Goal: Find specific page/section: Find specific page/section

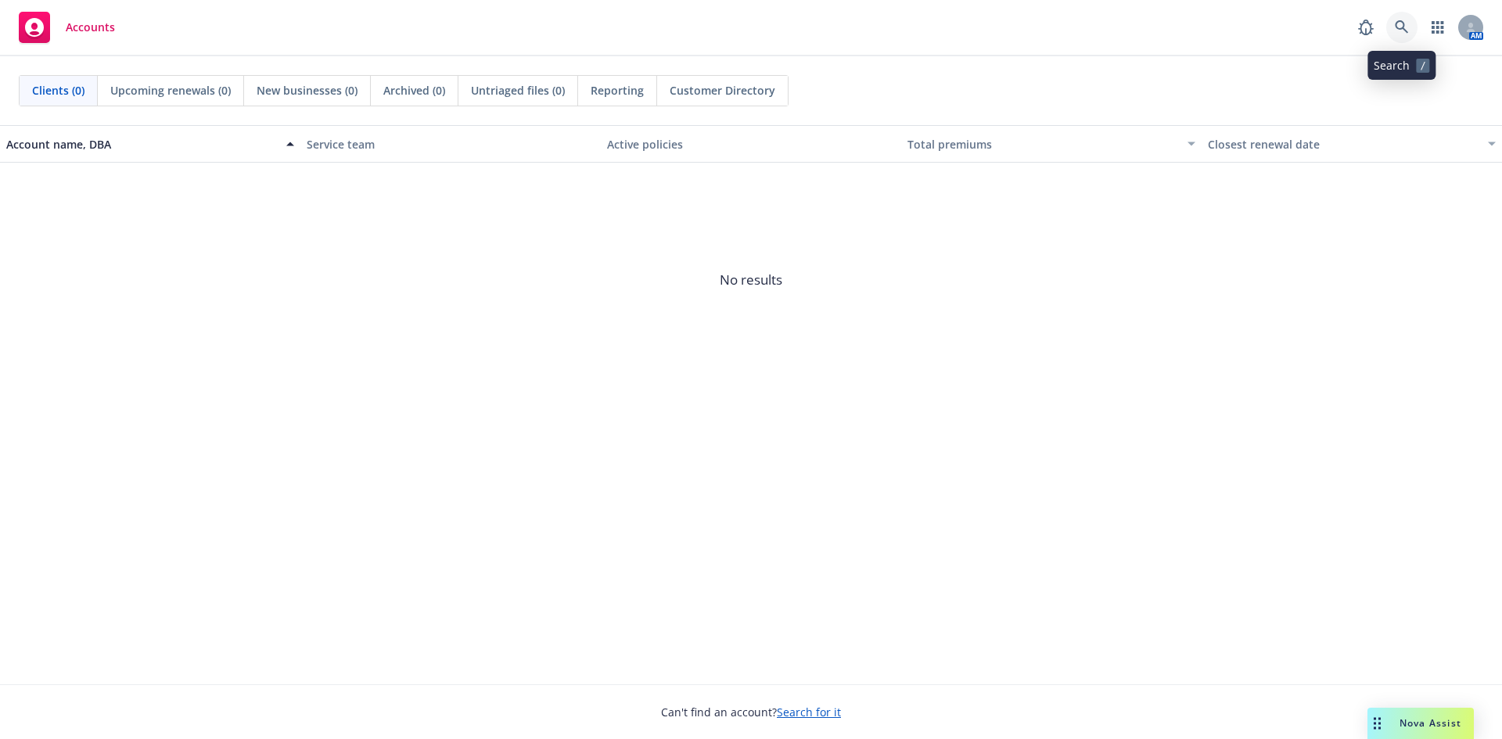
click at [1407, 28] on icon at bounding box center [1402, 27] width 14 height 14
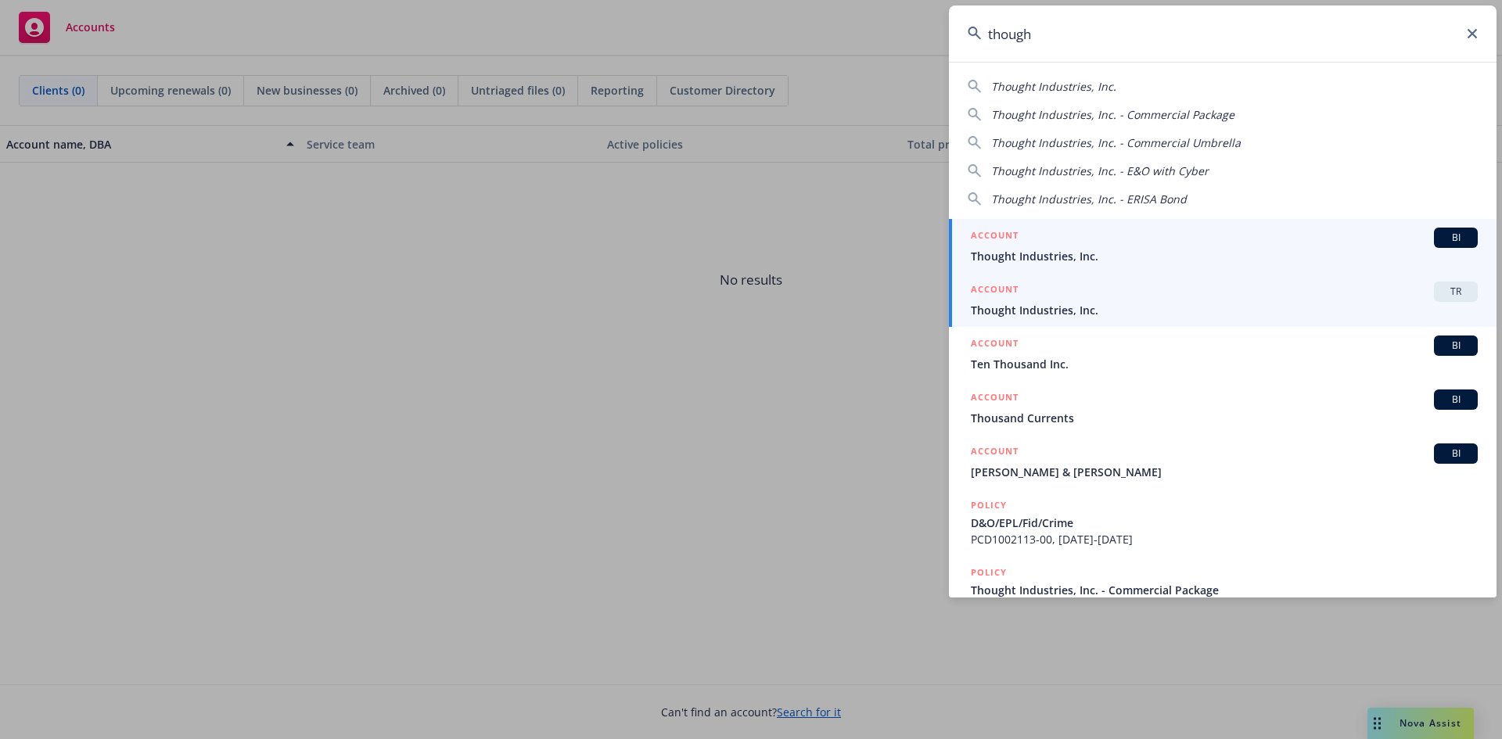
type input "though"
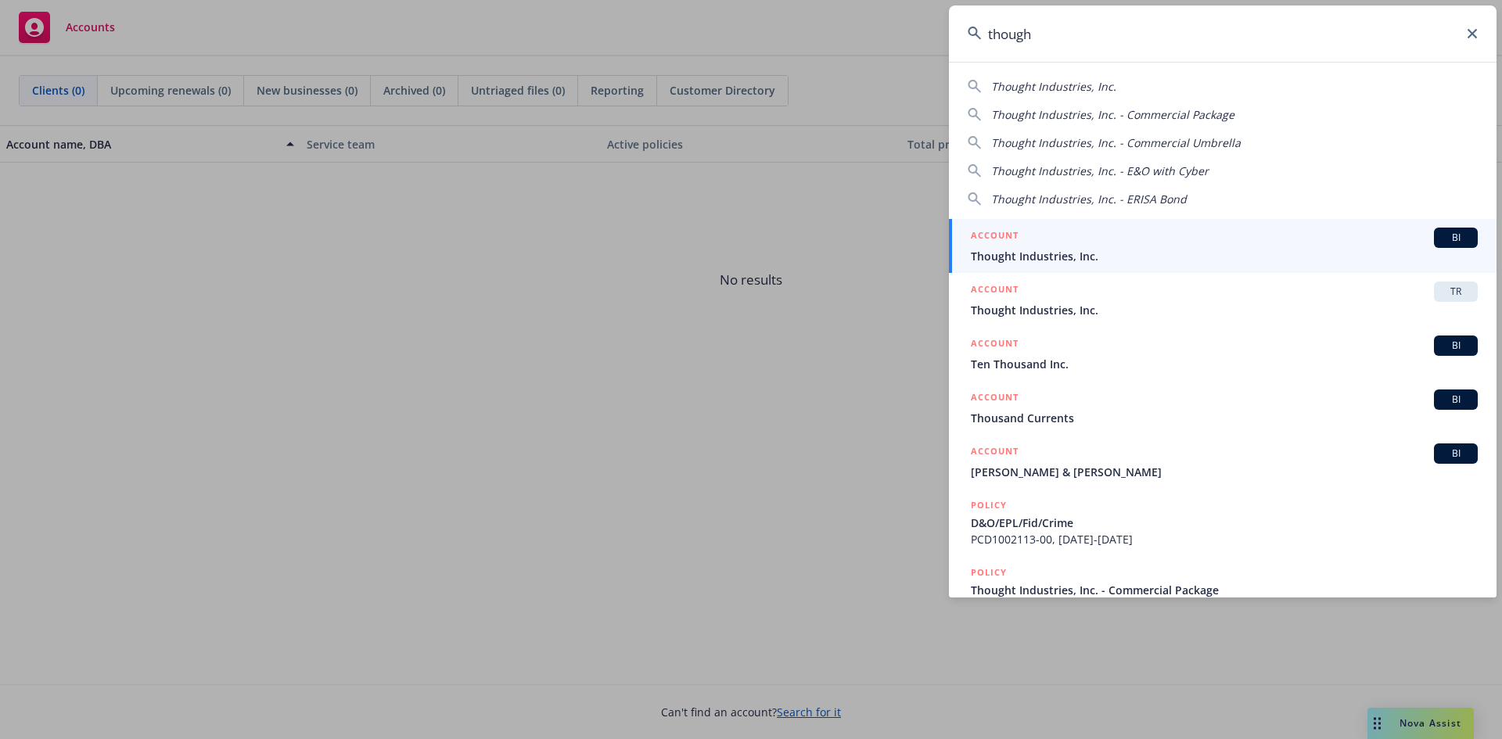
click at [1453, 293] on span "TR" at bounding box center [1455, 292] width 31 height 14
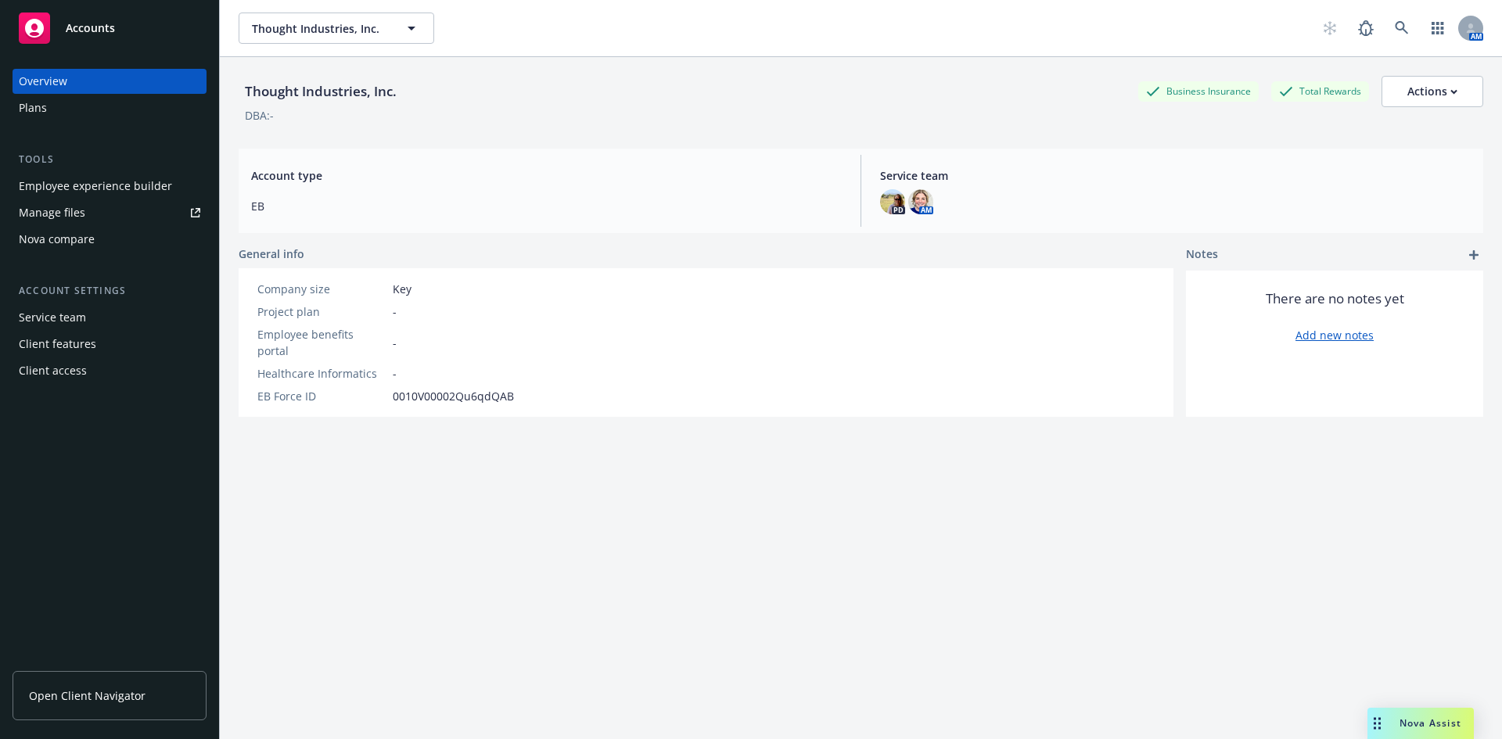
click at [98, 708] on link "Open Client Navigator" at bounding box center [110, 695] width 194 height 49
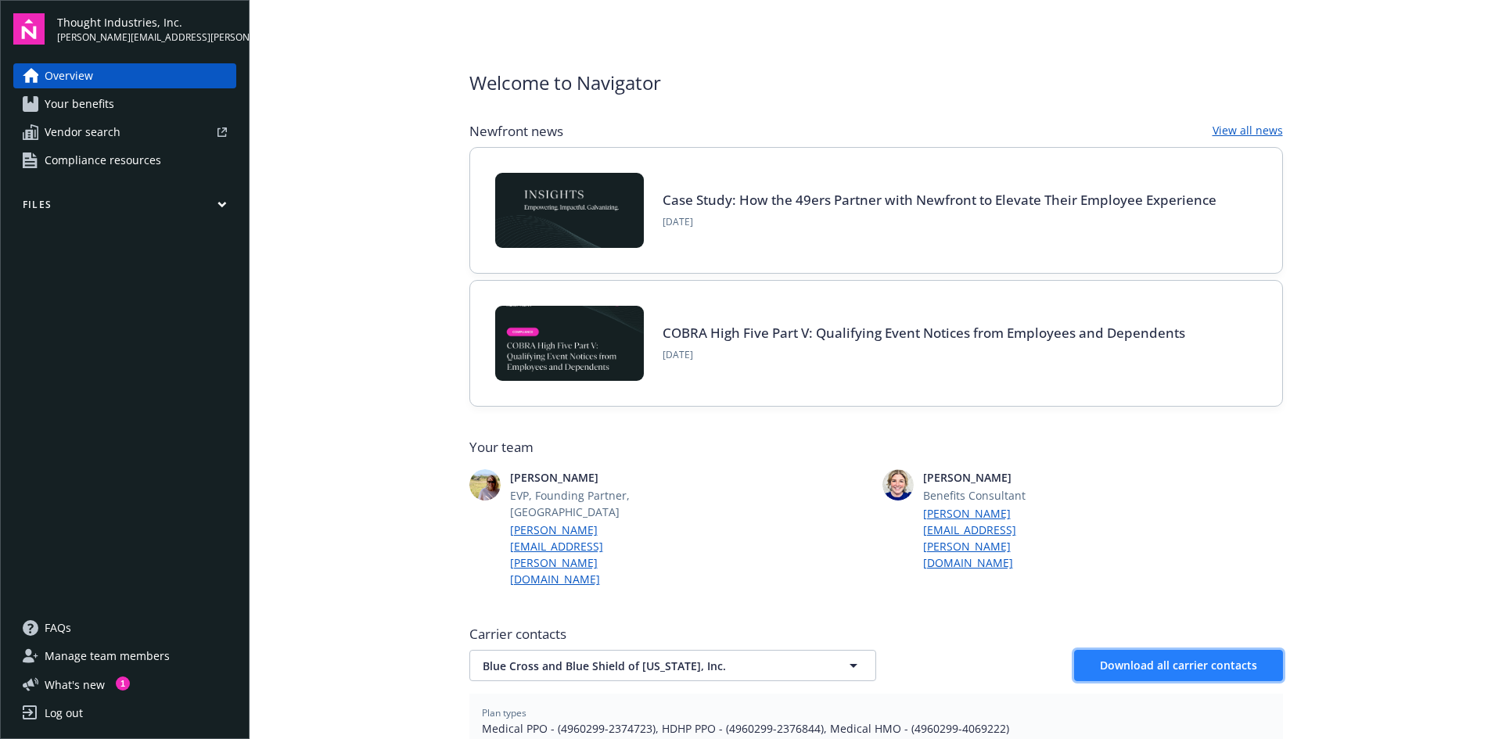
click at [1156, 650] on button "Download all carrier contacts" at bounding box center [1178, 665] width 209 height 31
click at [98, 690] on span "What ' s new" at bounding box center [75, 685] width 60 height 16
